Goal: Transaction & Acquisition: Book appointment/travel/reservation

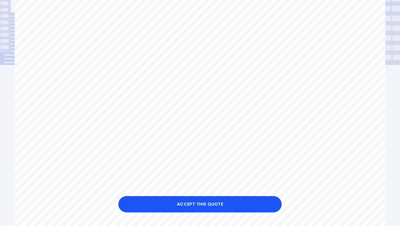
scroll to position [73, 0]
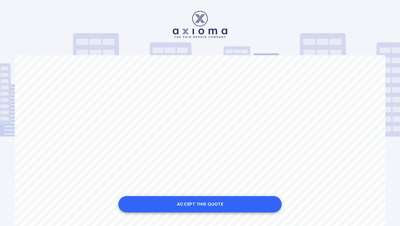
click at [195, 210] on button "Accept this Quote" at bounding box center [199, 204] width 163 height 16
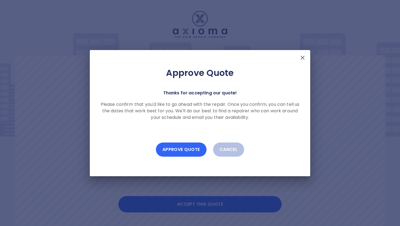
click at [188, 155] on button "Approve Quote" at bounding box center [181, 149] width 51 height 14
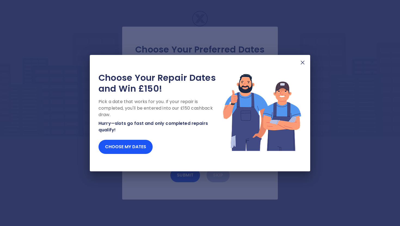
click at [303, 63] on img at bounding box center [302, 62] width 7 height 7
click at [301, 63] on img at bounding box center [302, 62] width 7 height 7
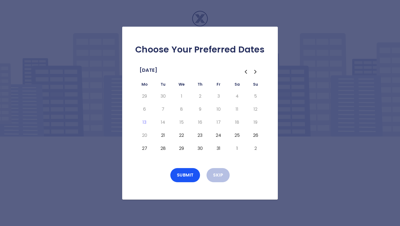
click at [141, 148] on button "27" at bounding box center [144, 148] width 10 height 9
click at [182, 173] on button "Submit" at bounding box center [185, 175] width 30 height 14
